Goal: Information Seeking & Learning: Learn about a topic

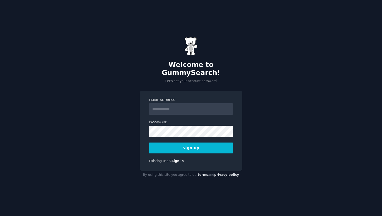
click at [188, 104] on input "Email Address" at bounding box center [191, 109] width 84 height 11
type input "**********"
click at [185, 149] on button "Sign up" at bounding box center [191, 148] width 84 height 11
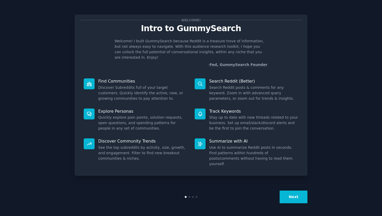
click at [292, 196] on button "Next" at bounding box center [294, 197] width 28 height 13
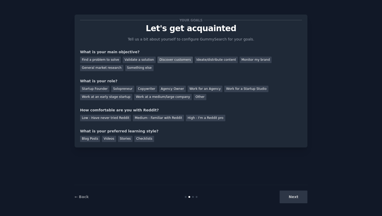
click at [170, 59] on div "Discover customers" at bounding box center [175, 60] width 35 height 7
click at [209, 59] on div "Ideate/distribute content" at bounding box center [216, 60] width 43 height 7
click at [163, 62] on div "Discover customers" at bounding box center [175, 60] width 35 height 7
click at [124, 88] on div "Solopreneur" at bounding box center [122, 89] width 23 height 7
click at [104, 91] on div "Startup Founder" at bounding box center [94, 89] width 29 height 7
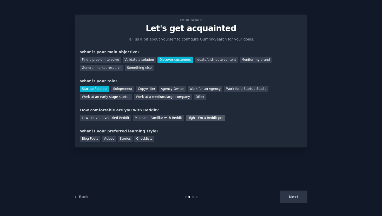
click at [193, 117] on div "High - I'm a Reddit pro" at bounding box center [206, 118] width 40 height 7
click at [147, 118] on div "Medium - Familiar with Reddit" at bounding box center [158, 118] width 51 height 7
click at [98, 139] on div "Blog Posts" at bounding box center [90, 139] width 20 height 7
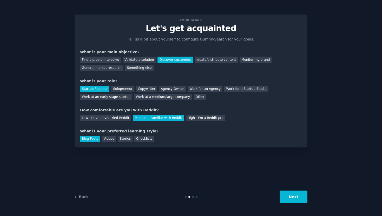
click at [296, 197] on button "Next" at bounding box center [294, 197] width 28 height 13
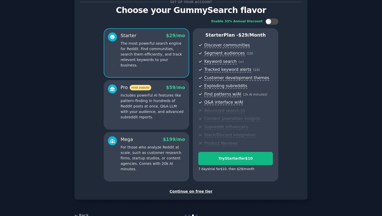
scroll to position [33, 0]
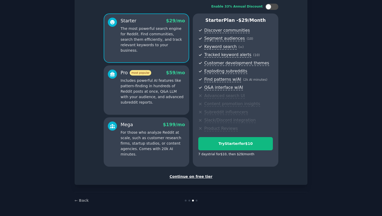
click at [193, 176] on div "Continue on free tier" at bounding box center [191, 176] width 222 height 5
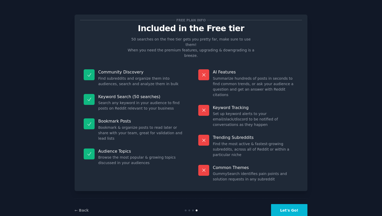
click at [278, 204] on button "Let's Go!" at bounding box center [289, 210] width 36 height 13
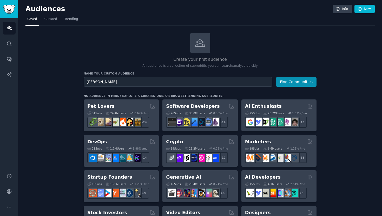
type input "claude code"
click at [276, 77] on button "Find Communities" at bounding box center [296, 82] width 41 height 10
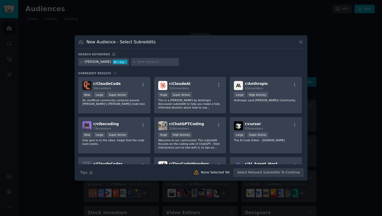
click at [303, 42] on icon at bounding box center [300, 41] width 5 height 5
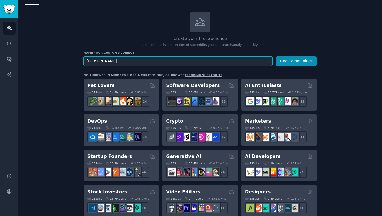
scroll to position [47, 0]
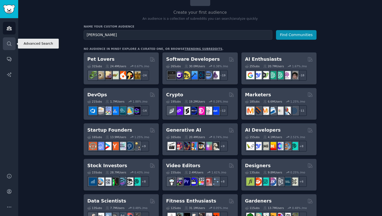
click at [8, 47] on link "Search" at bounding box center [9, 43] width 13 height 13
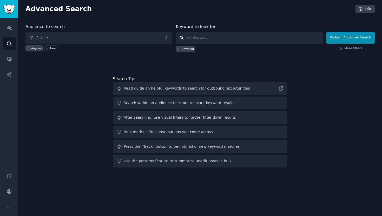
click at [201, 40] on input "text" at bounding box center [249, 38] width 147 height 12
type input "claude code"
click button "Perform Advanced Search" at bounding box center [351, 38] width 48 height 12
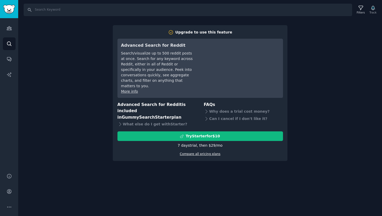
click at [214, 152] on link "Compare all pricing plans" at bounding box center [200, 154] width 41 height 4
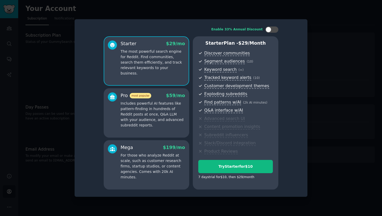
click at [322, 46] on div at bounding box center [191, 108] width 382 height 216
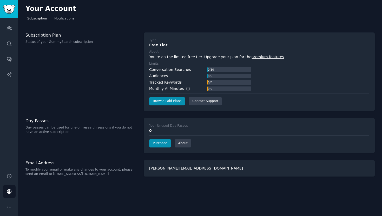
click at [59, 21] on span "Notifications" at bounding box center [64, 18] width 20 height 5
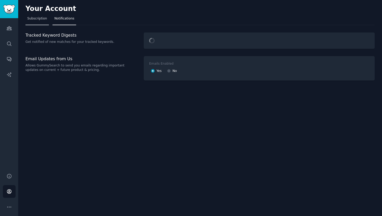
click at [35, 22] on link "Subscription" at bounding box center [36, 20] width 23 height 11
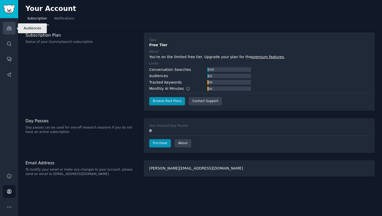
click at [5, 28] on link "Audiences" at bounding box center [9, 28] width 13 height 13
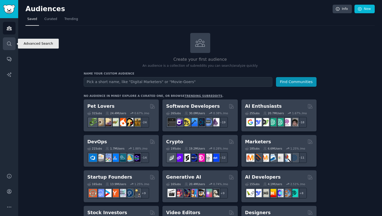
click at [5, 48] on link "Search" at bounding box center [9, 43] width 13 height 13
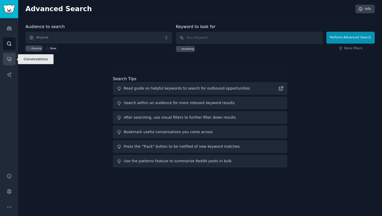
click at [8, 60] on icon "Sidebar" at bounding box center [9, 58] width 5 height 5
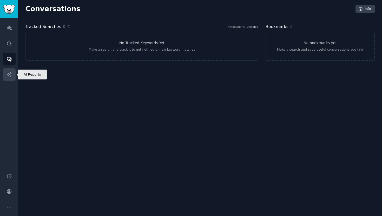
click at [10, 73] on icon "Sidebar" at bounding box center [9, 74] width 4 height 4
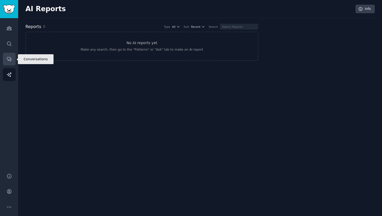
click at [11, 58] on icon "Sidebar" at bounding box center [9, 58] width 5 height 5
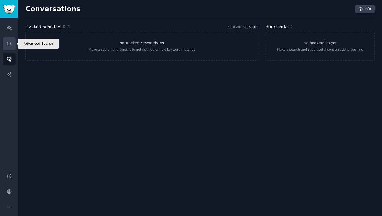
click at [9, 45] on icon "Sidebar" at bounding box center [9, 44] width 4 height 4
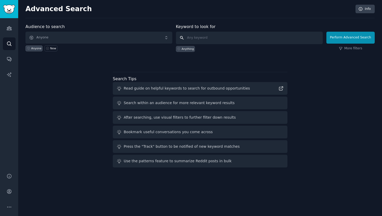
click at [216, 41] on input "text" at bounding box center [249, 38] width 147 height 12
type input "claude code"
click button "Perform Advanced Search" at bounding box center [351, 38] width 48 height 12
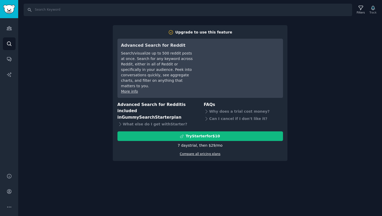
click at [196, 152] on link "Compare all pricing plans" at bounding box center [200, 154] width 41 height 4
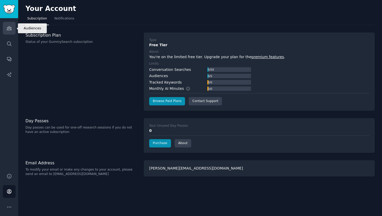
click at [4, 29] on link "Audiences" at bounding box center [9, 28] width 13 height 13
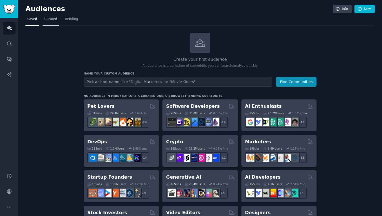
click at [55, 21] on span "Curated" at bounding box center [50, 19] width 13 height 5
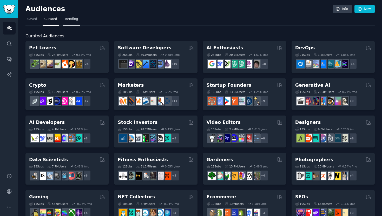
click at [68, 18] on span "Trending" at bounding box center [71, 19] width 14 height 5
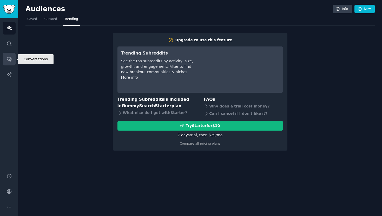
click at [8, 55] on link "Conversations" at bounding box center [9, 59] width 13 height 13
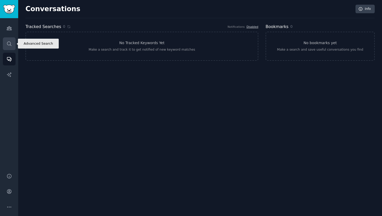
click at [9, 47] on link "Search" at bounding box center [9, 43] width 13 height 13
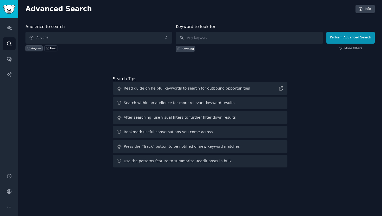
click at [186, 47] on div "Anything" at bounding box center [185, 49] width 19 height 6
click at [346, 35] on button "Perform Advanced Search" at bounding box center [351, 38] width 48 height 12
click at [193, 47] on div "Anything" at bounding box center [185, 49] width 19 height 6
click at [222, 33] on input "text" at bounding box center [249, 38] width 147 height 12
